Goal: Transaction & Acquisition: Purchase product/service

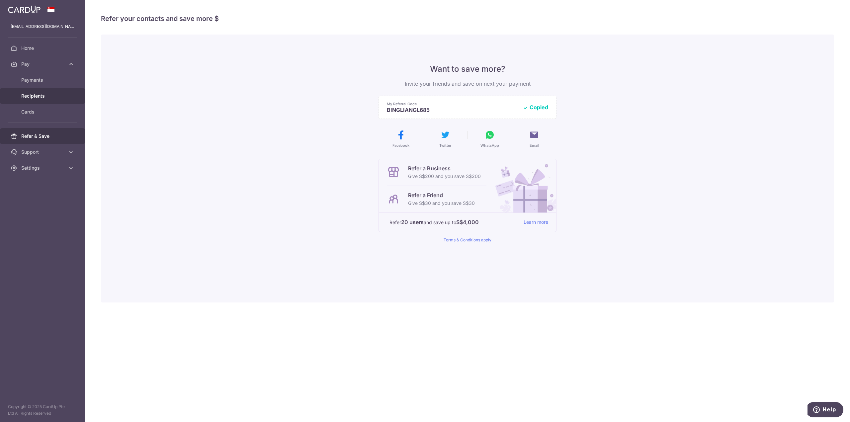
click at [47, 93] on span "Recipients" at bounding box center [43, 96] width 44 height 7
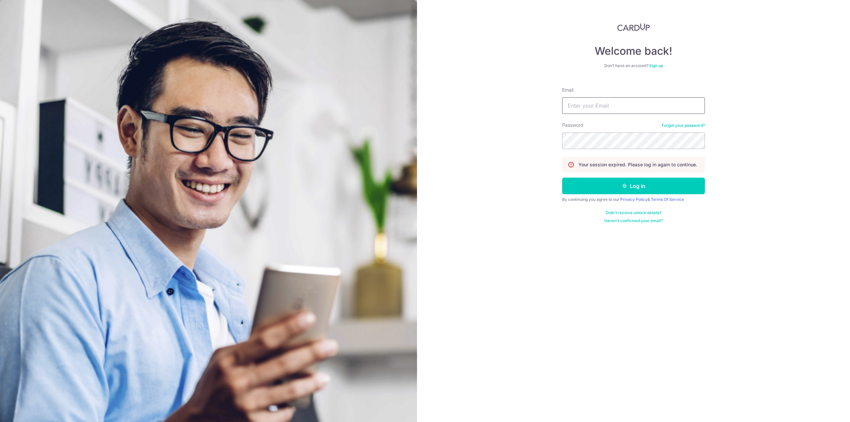
click at [607, 109] on input "Email" at bounding box center [633, 105] width 143 height 17
type input "[EMAIL_ADDRESS][DOMAIN_NAME]"
click at [562, 178] on button "Log in" at bounding box center [633, 186] width 143 height 17
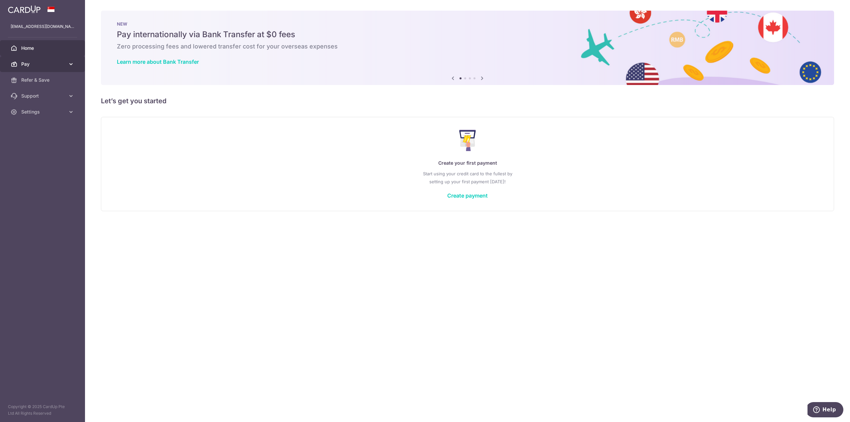
click at [50, 63] on span "Pay" at bounding box center [43, 64] width 44 height 7
click at [45, 140] on link "Refer & Save" at bounding box center [42, 136] width 85 height 16
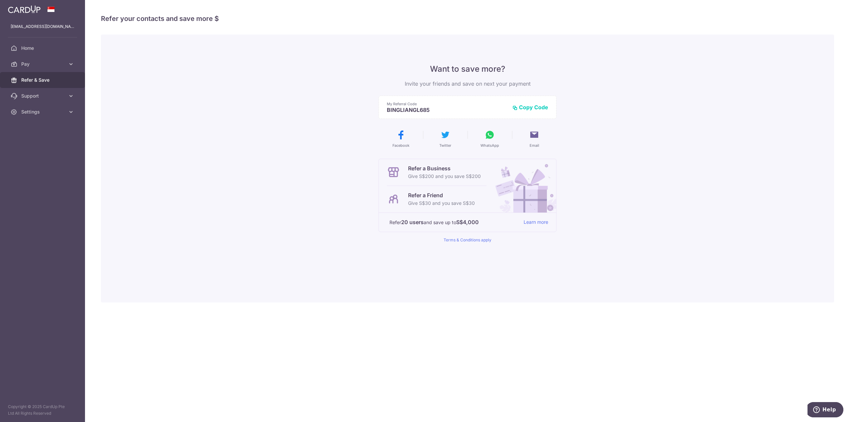
click at [537, 108] on button "Copy Code" at bounding box center [531, 107] width 36 height 7
click at [491, 139] on icon at bounding box center [490, 135] width 11 height 11
click at [64, 64] on span "Pay" at bounding box center [43, 64] width 44 height 7
click at [70, 64] on icon at bounding box center [71, 64] width 7 height 7
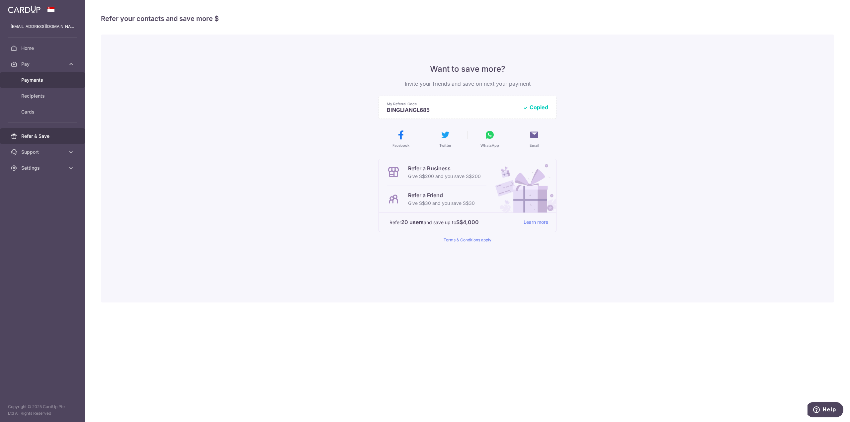
click at [56, 79] on span "Payments" at bounding box center [43, 80] width 44 height 7
click at [473, 242] on link "Terms & Conditions apply" at bounding box center [468, 240] width 48 height 5
click at [32, 61] on span "Pay" at bounding box center [43, 64] width 44 height 7
click at [38, 79] on span "Payments" at bounding box center [43, 80] width 44 height 7
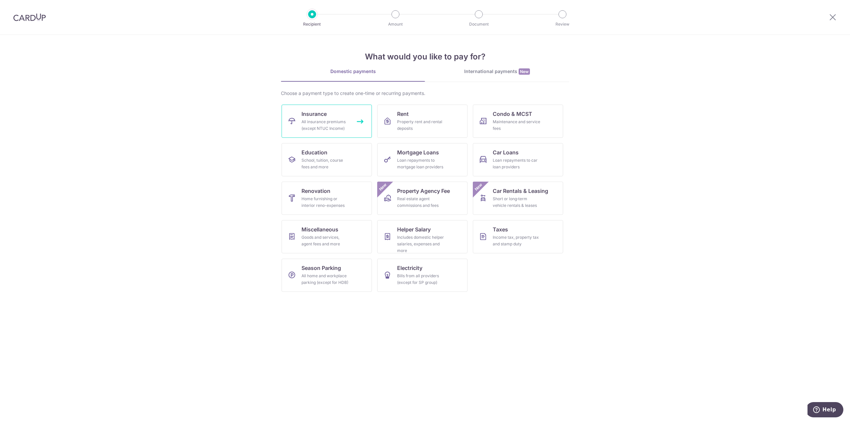
click at [335, 119] on div "All insurance premiums (except NTUC Income)" at bounding box center [326, 125] width 48 height 13
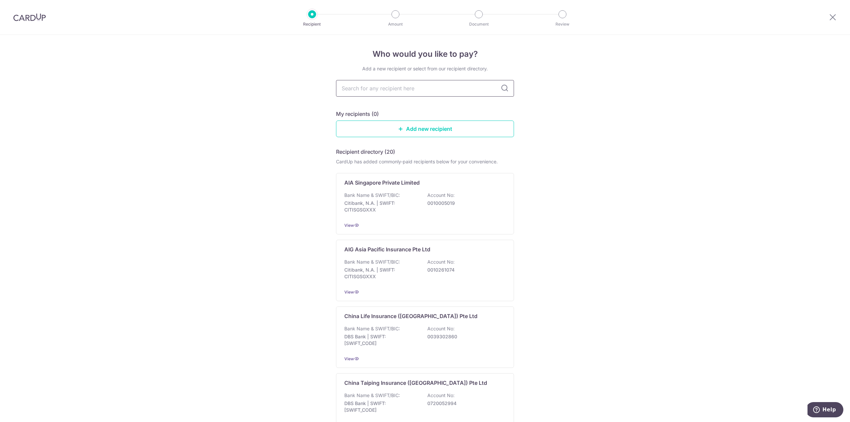
click at [405, 91] on input "text" at bounding box center [425, 88] width 178 height 17
click at [410, 87] on input "text" at bounding box center [425, 88] width 178 height 17
type input "manu"
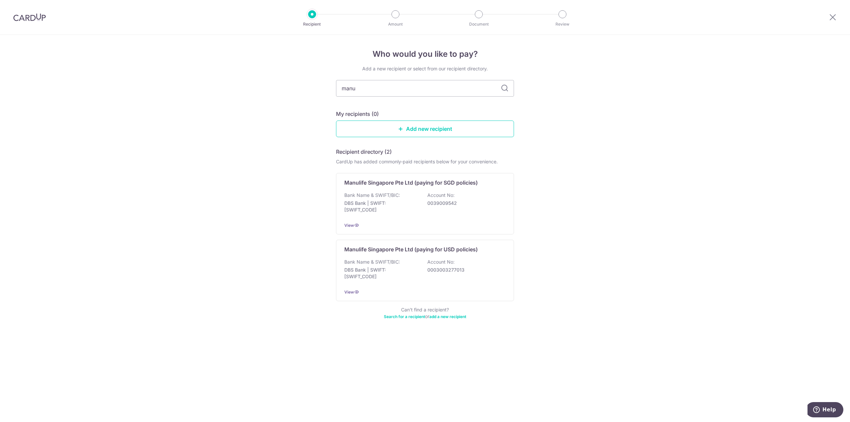
click at [612, 221] on div "Who would you like to pay? Add a new recipient or select from our recipient dir…" at bounding box center [425, 228] width 850 height 387
click at [357, 227] on icon at bounding box center [356, 225] width 5 height 5
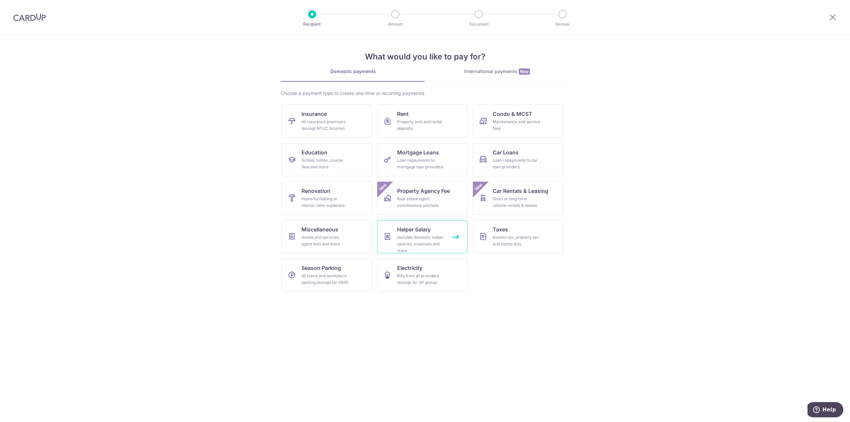
click at [430, 238] on div "Includes domestic helper salaries, expenses and more" at bounding box center [421, 244] width 48 height 20
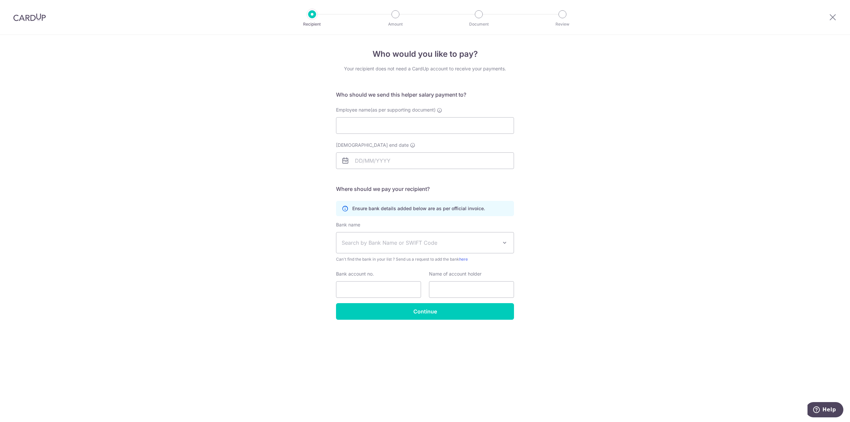
click at [665, 238] on div "Who would you like to pay? Your recipient does not need a CardUp account to rec…" at bounding box center [425, 228] width 850 height 387
click at [99, 218] on div "Who would you like to pay? Your recipient does not need a CardUp account to rec…" at bounding box center [425, 228] width 850 height 387
click at [687, 222] on div "Who would you like to pay? Your recipient does not need a CardUp account to rec…" at bounding box center [425, 228] width 850 height 387
click at [87, 202] on div "Who would you like to pay? Your recipient does not need a CardUp account to rec…" at bounding box center [425, 228] width 850 height 387
drag, startPoint x: 668, startPoint y: 203, endPoint x: 600, endPoint y: 203, distance: 68.1
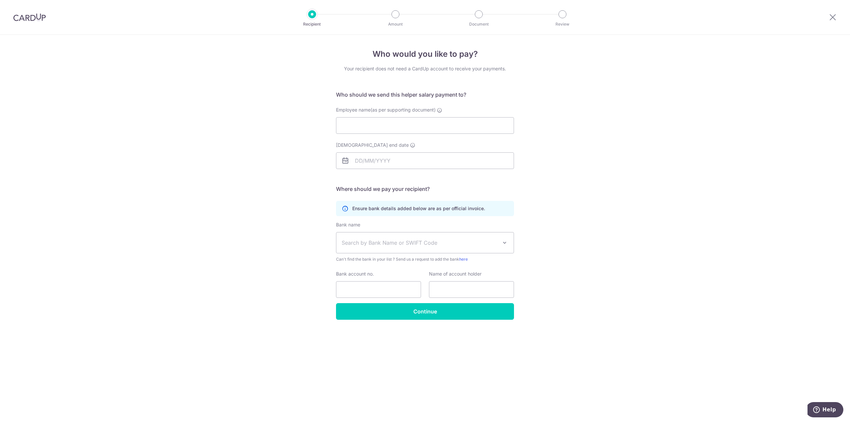
click at [664, 203] on div "Who would you like to pay? Your recipient does not need a CardUp account to rec…" at bounding box center [425, 228] width 850 height 387
click at [86, 185] on div "Who would you like to pay? Your recipient does not need a CardUp account to rec…" at bounding box center [425, 228] width 850 height 387
click at [650, 187] on div "Who would you like to pay? Your recipient does not need a CardUp account to rec…" at bounding box center [425, 228] width 850 height 387
click at [147, 171] on div "Who would you like to pay? Your recipient does not need a CardUp account to rec…" at bounding box center [425, 228] width 850 height 387
drag, startPoint x: 685, startPoint y: 173, endPoint x: 681, endPoint y: 174, distance: 4.3
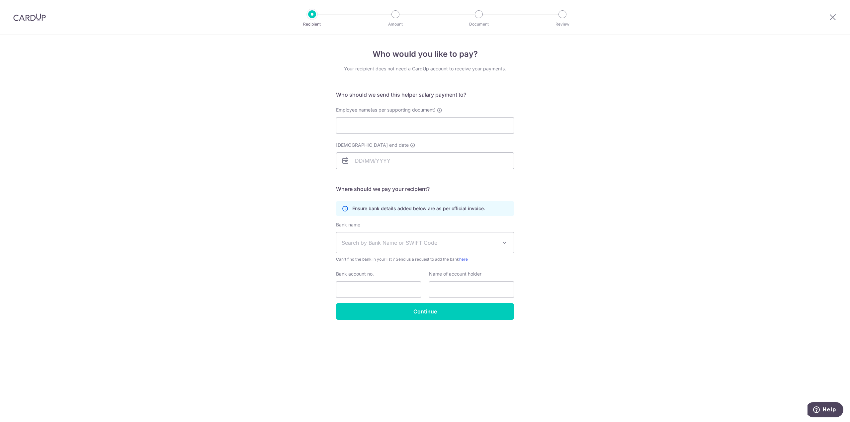
click at [681, 174] on div "Who would you like to pay? Your recipient does not need a CardUp account to rec…" at bounding box center [425, 228] width 850 height 387
click at [25, 17] on img at bounding box center [29, 17] width 33 height 8
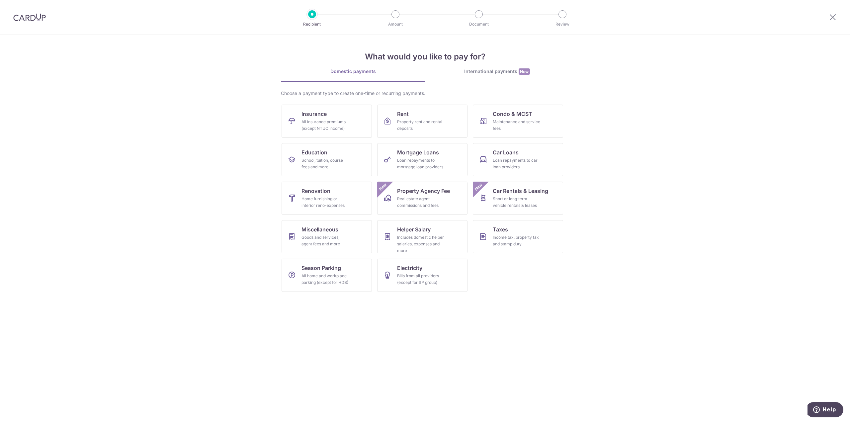
click at [26, 16] on img at bounding box center [29, 17] width 33 height 8
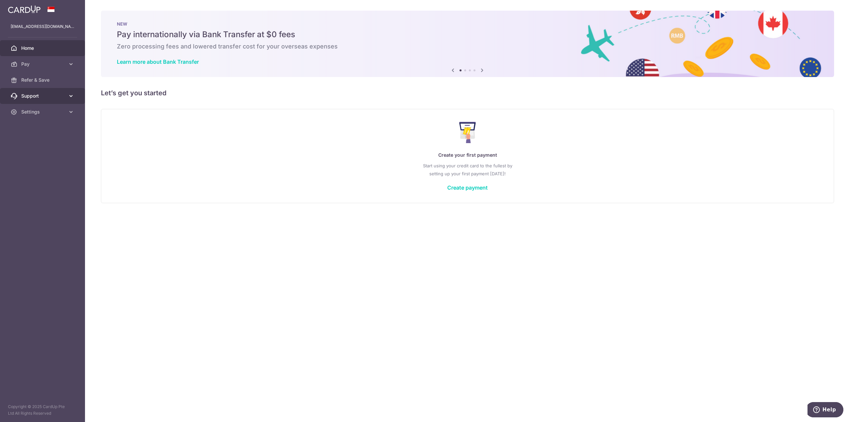
click at [27, 93] on span "Support" at bounding box center [43, 96] width 44 height 7
click at [43, 149] on link "Settings" at bounding box center [42, 152] width 85 height 16
click at [49, 171] on span "Account" at bounding box center [43, 168] width 44 height 7
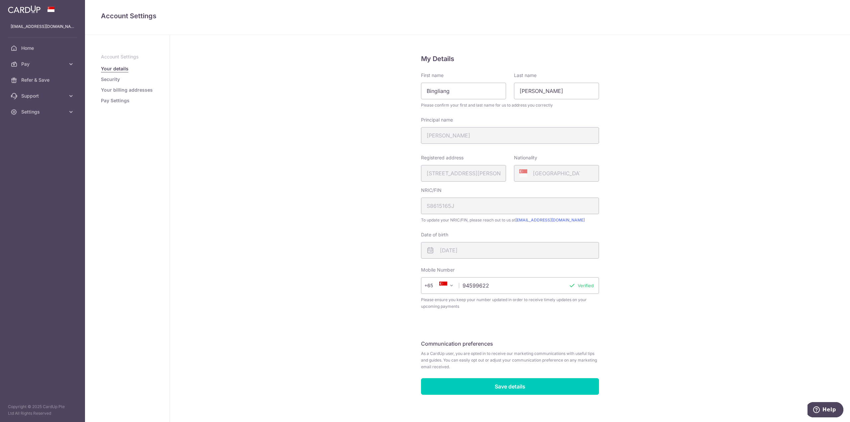
click at [311, 244] on div "My Details First name Bingliang Last name Liu Please confirm your first and las…" at bounding box center [510, 230] width 680 height 391
